Goal: Find contact information

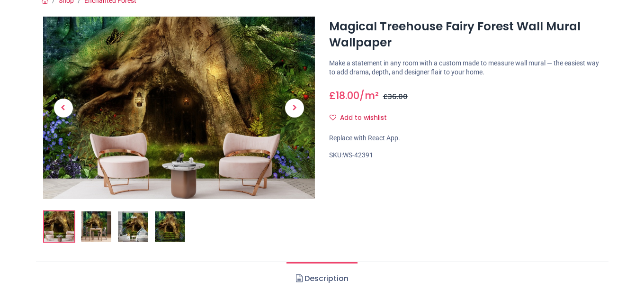
scroll to position [95, 0]
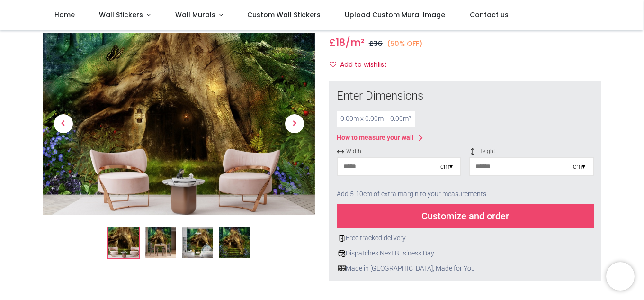
click at [448, 166] on div "cm ▾" at bounding box center [446, 166] width 12 height 9
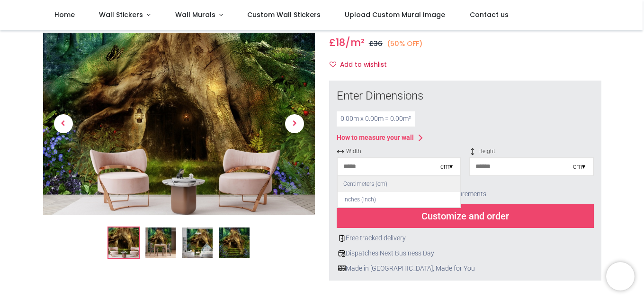
click at [441, 179] on div "Centimeters (cm)" at bounding box center [399, 184] width 123 height 16
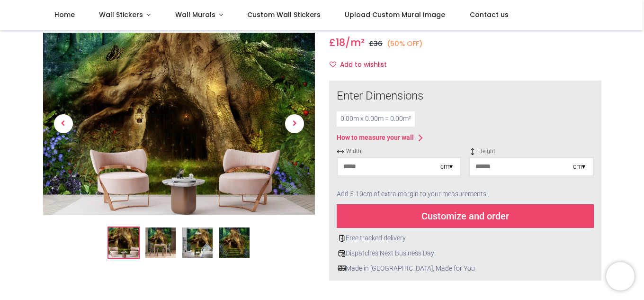
click at [406, 168] on input "number" at bounding box center [389, 166] width 103 height 17
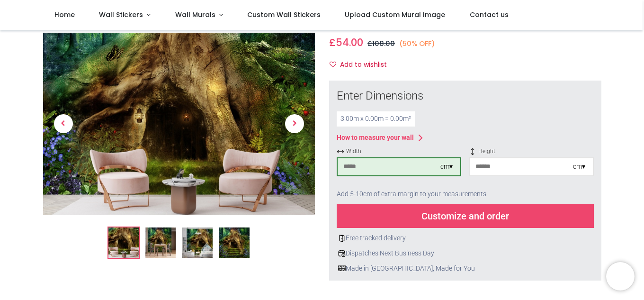
type input "***"
click at [548, 166] on input "number" at bounding box center [521, 166] width 103 height 17
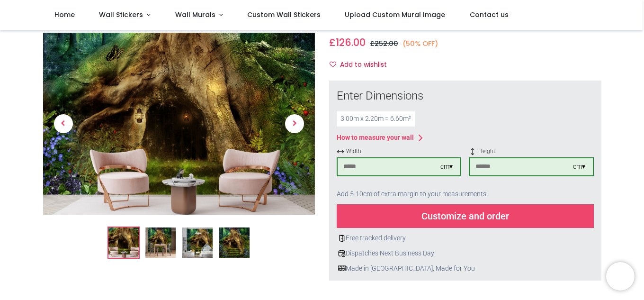
type input "***"
click at [370, 169] on input "***" at bounding box center [389, 166] width 103 height 17
type input "***"
click at [491, 167] on input "***" at bounding box center [521, 166] width 103 height 17
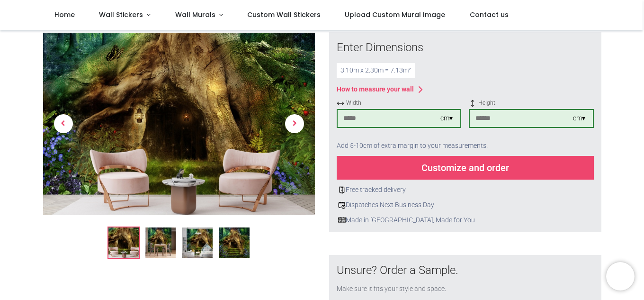
scroll to position [142, 0]
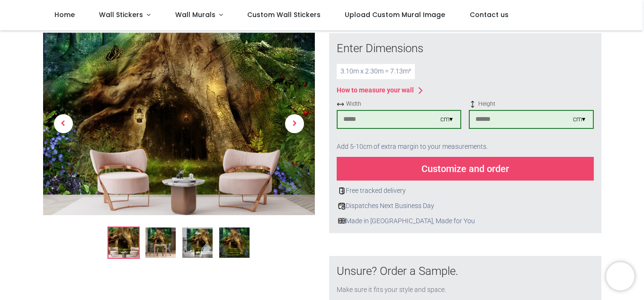
type input "***"
click at [465, 169] on div "Customize and order" at bounding box center [465, 169] width 257 height 24
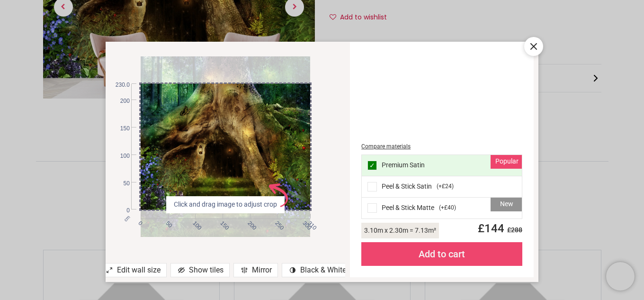
click at [374, 206] on span at bounding box center [371, 207] width 9 height 9
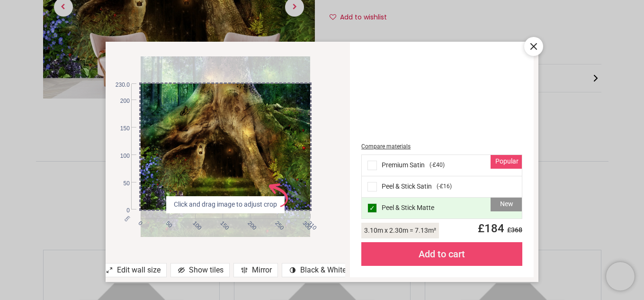
click at [372, 186] on span at bounding box center [371, 186] width 9 height 9
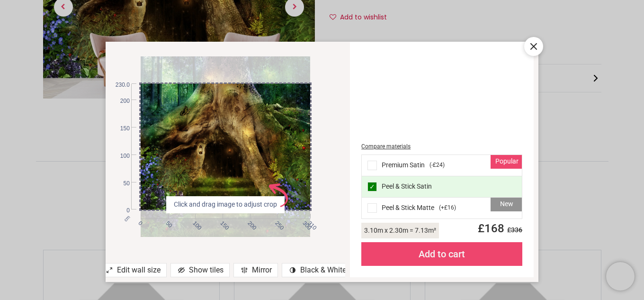
click at [533, 46] on icon at bounding box center [534, 47] width 6 height 6
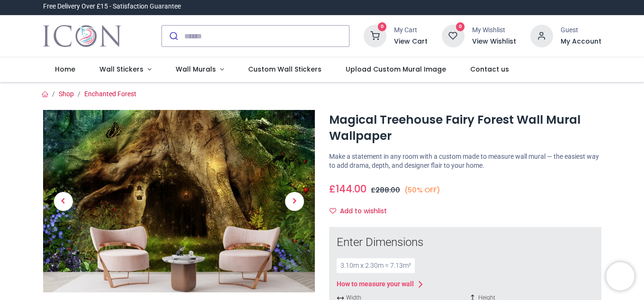
scroll to position [0, 0]
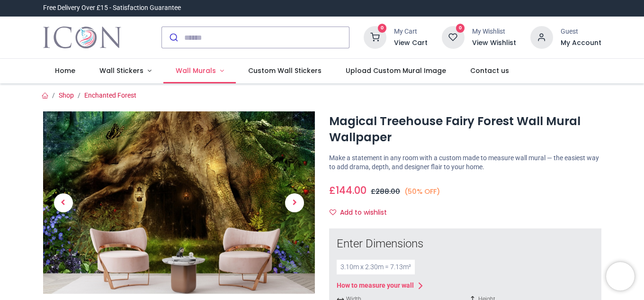
click at [219, 71] on link "Wall Murals" at bounding box center [199, 71] width 72 height 25
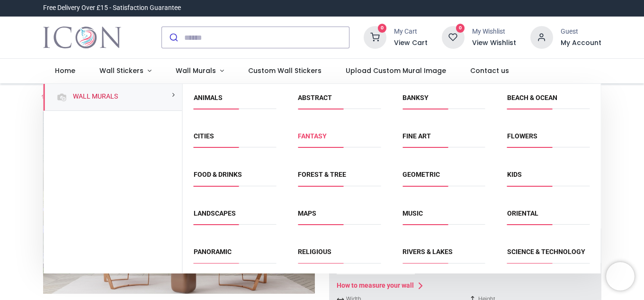
click at [304, 140] on link "Fantasy" at bounding box center [312, 136] width 29 height 8
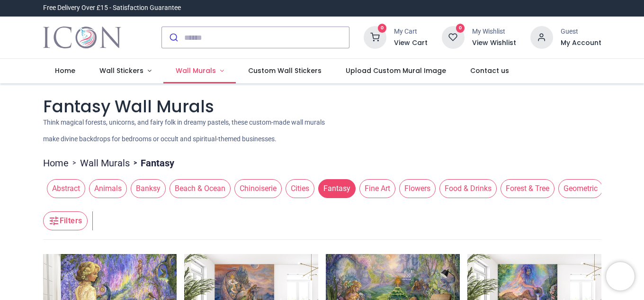
click at [218, 70] on link "Wall Murals" at bounding box center [199, 71] width 72 height 25
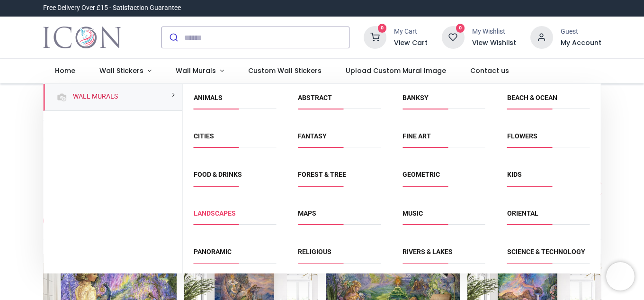
click at [220, 211] on link "Landscapes" at bounding box center [215, 213] width 42 height 8
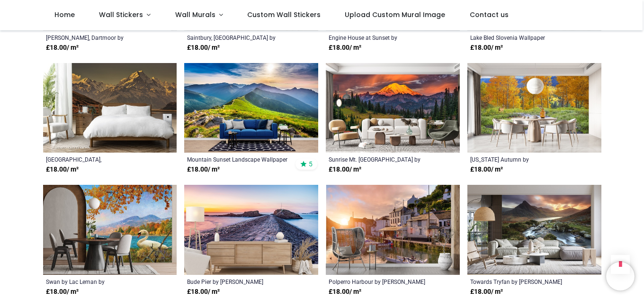
scroll to position [568, 0]
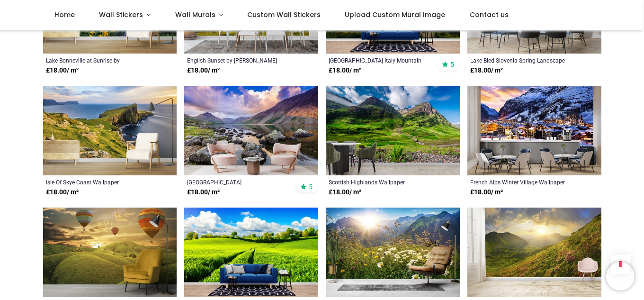
scroll to position [1373, 0]
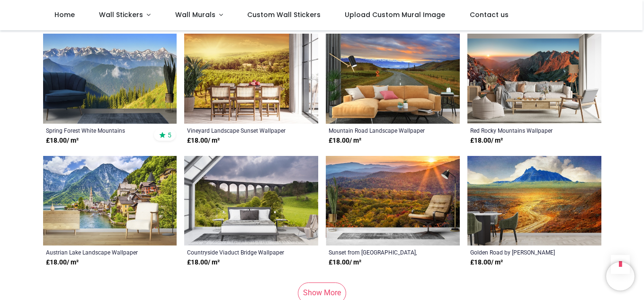
scroll to position [1657, 0]
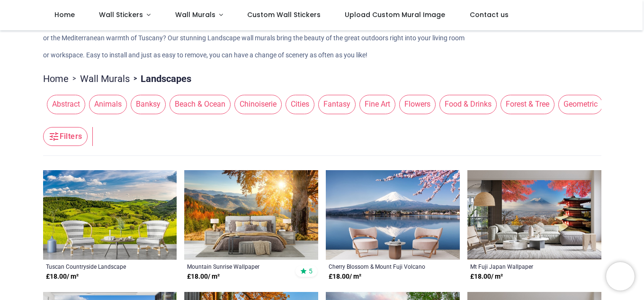
scroll to position [47, 0]
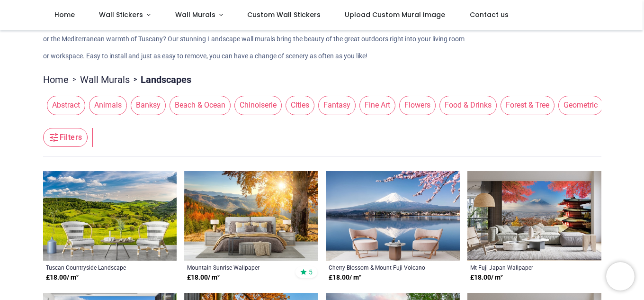
click at [530, 104] on span "Forest & Tree" at bounding box center [527, 105] width 54 height 19
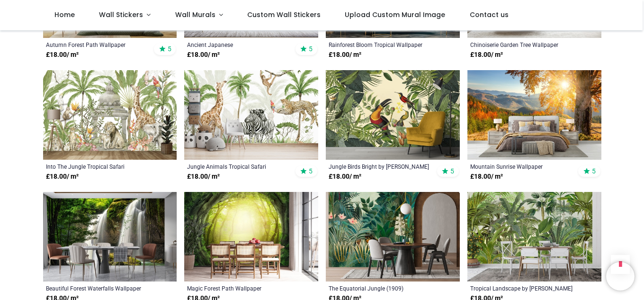
scroll to position [805, 0]
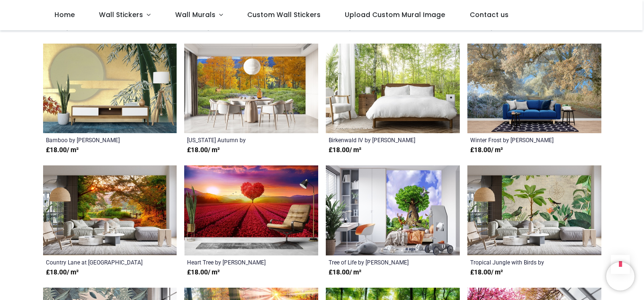
scroll to position [1562, 0]
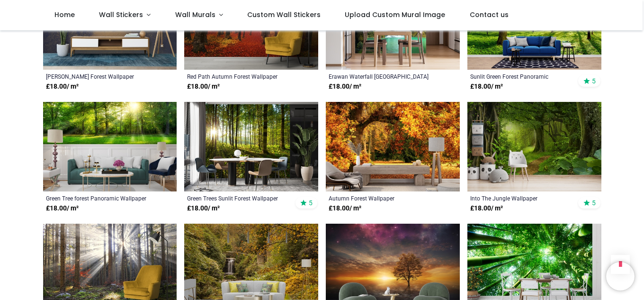
scroll to position [2272, 0]
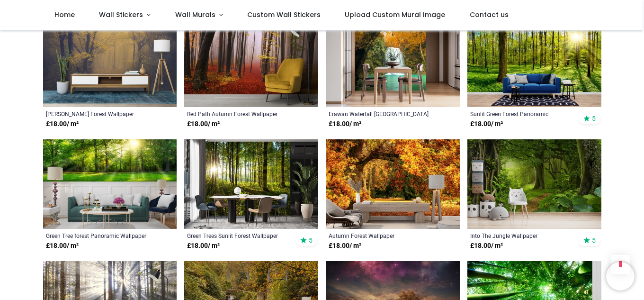
click at [565, 187] on img at bounding box center [534, 183] width 134 height 89
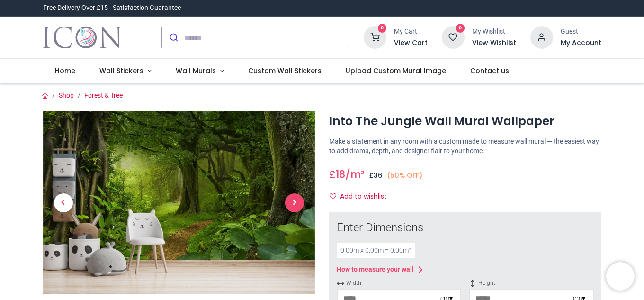
click at [286, 199] on span "Next" at bounding box center [294, 202] width 19 height 19
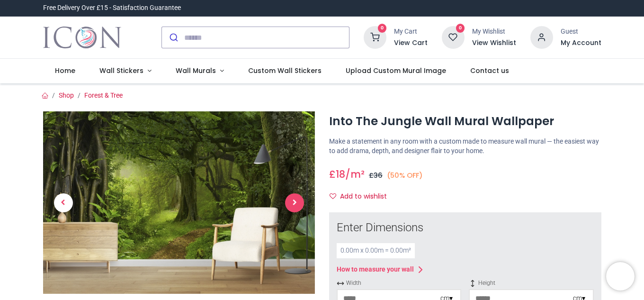
click at [286, 199] on span "Next" at bounding box center [294, 202] width 19 height 19
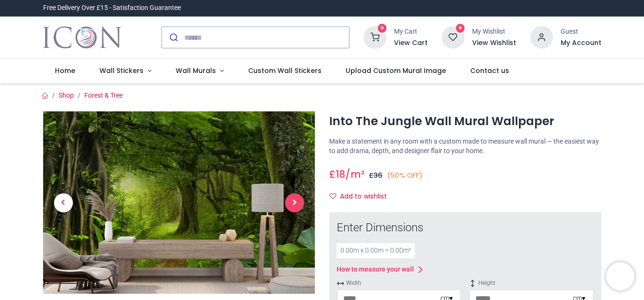
click at [286, 199] on span "Next" at bounding box center [294, 202] width 19 height 19
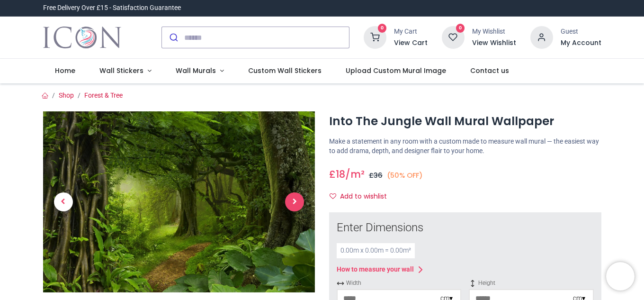
click at [286, 199] on span "Next" at bounding box center [294, 201] width 19 height 19
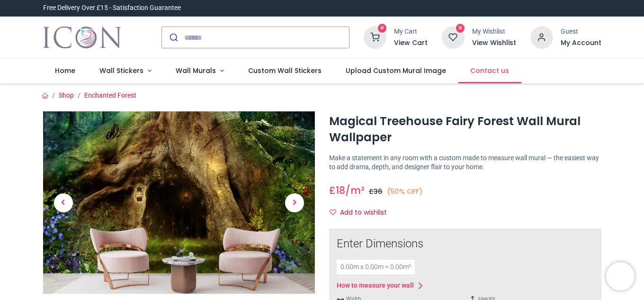
click at [476, 70] on span "Contact us" at bounding box center [489, 70] width 39 height 9
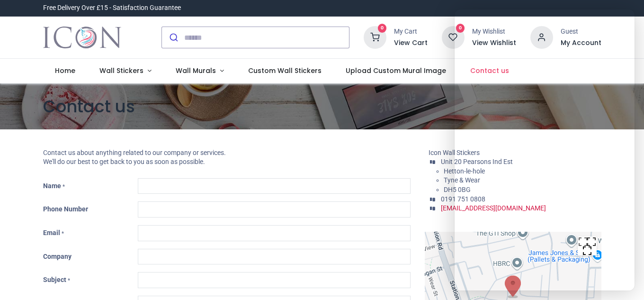
type input "**"
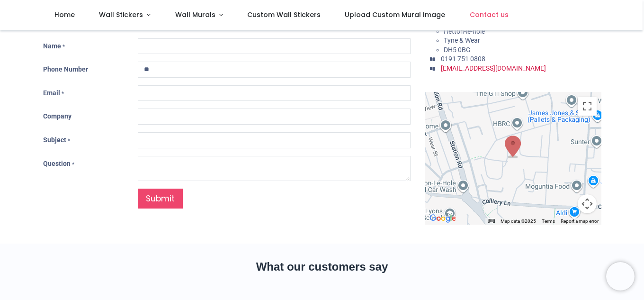
scroll to position [95, 0]
